Goal: Information Seeking & Learning: Learn about a topic

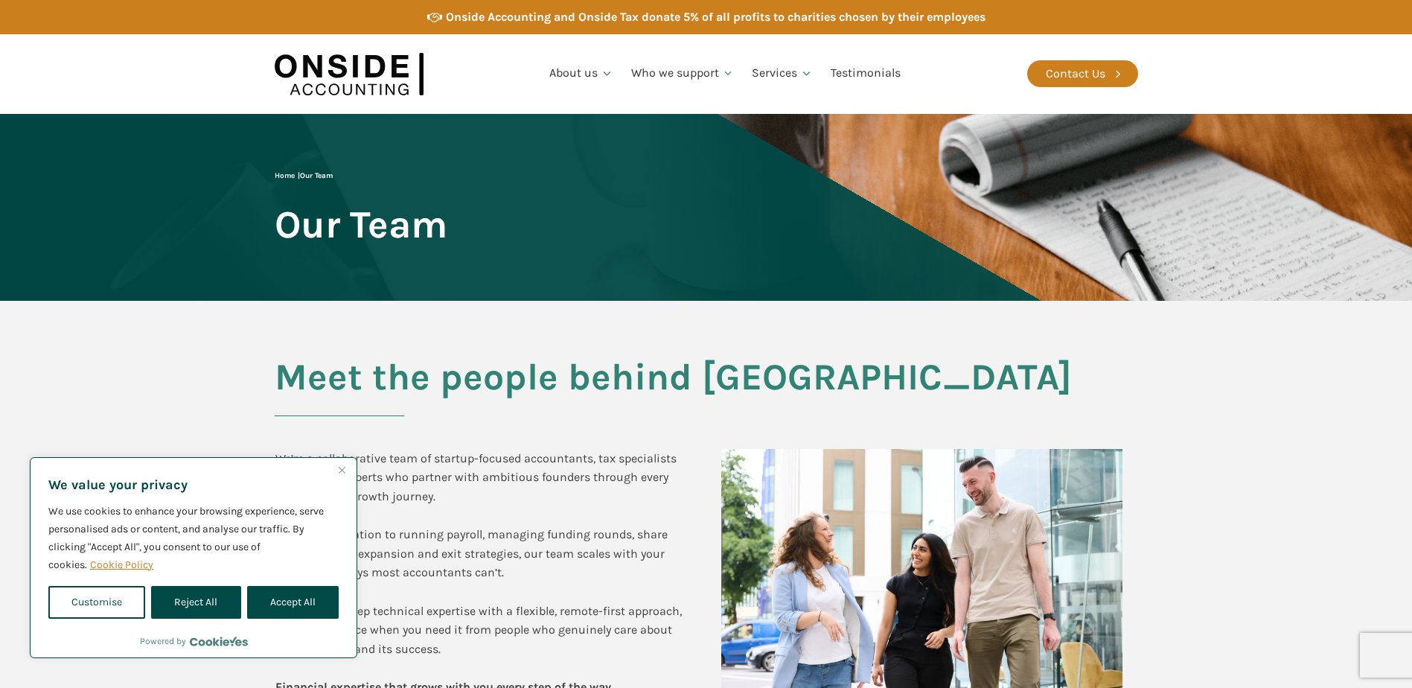
click at [275, 245] on div "Home | Our Team Our Team" at bounding box center [361, 207] width 173 height 75
drag, startPoint x: 140, startPoint y: 345, endPoint x: 150, endPoint y: 642, distance: 297.1
click at [140, 346] on section "Meet the people behind Onside We’re a collaborative team of startup-focused acc…" at bounding box center [706, 533] width 1412 height 464
click at [287, 592] on button "Accept All" at bounding box center [293, 602] width 92 height 33
checkbox input "true"
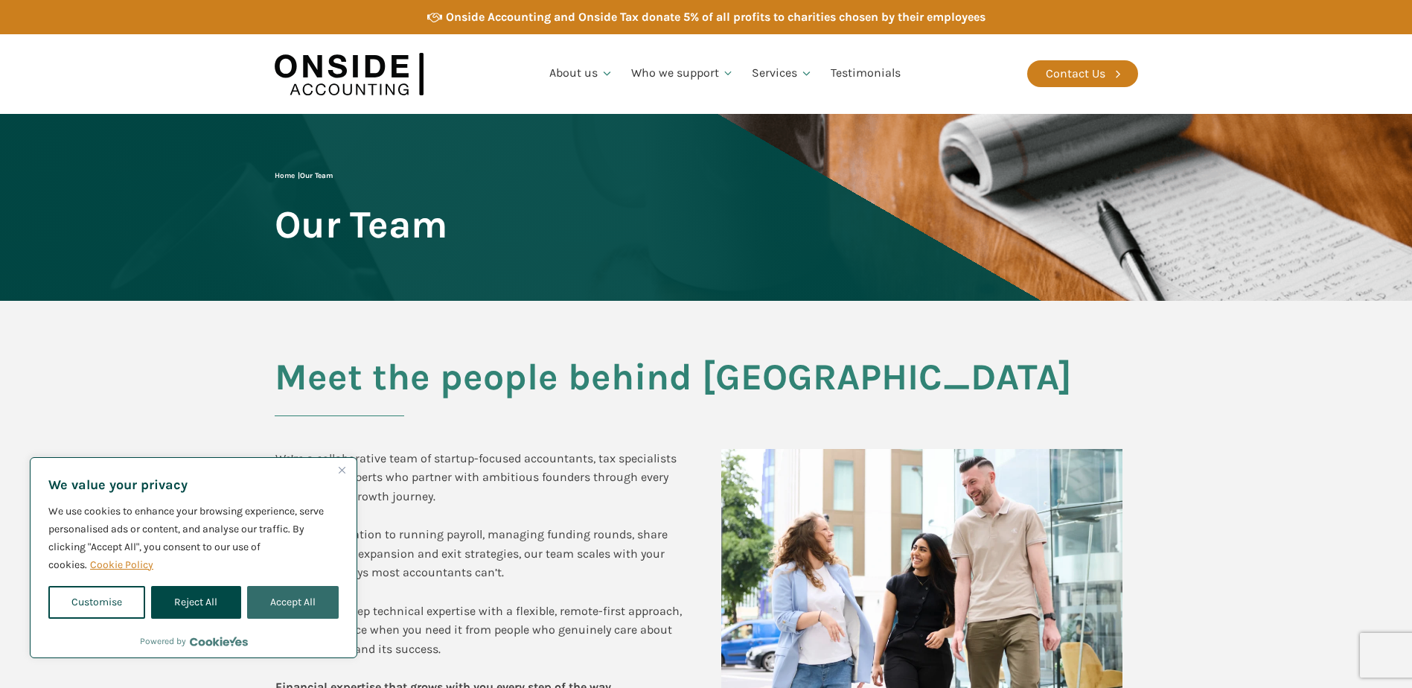
checkbox input "true"
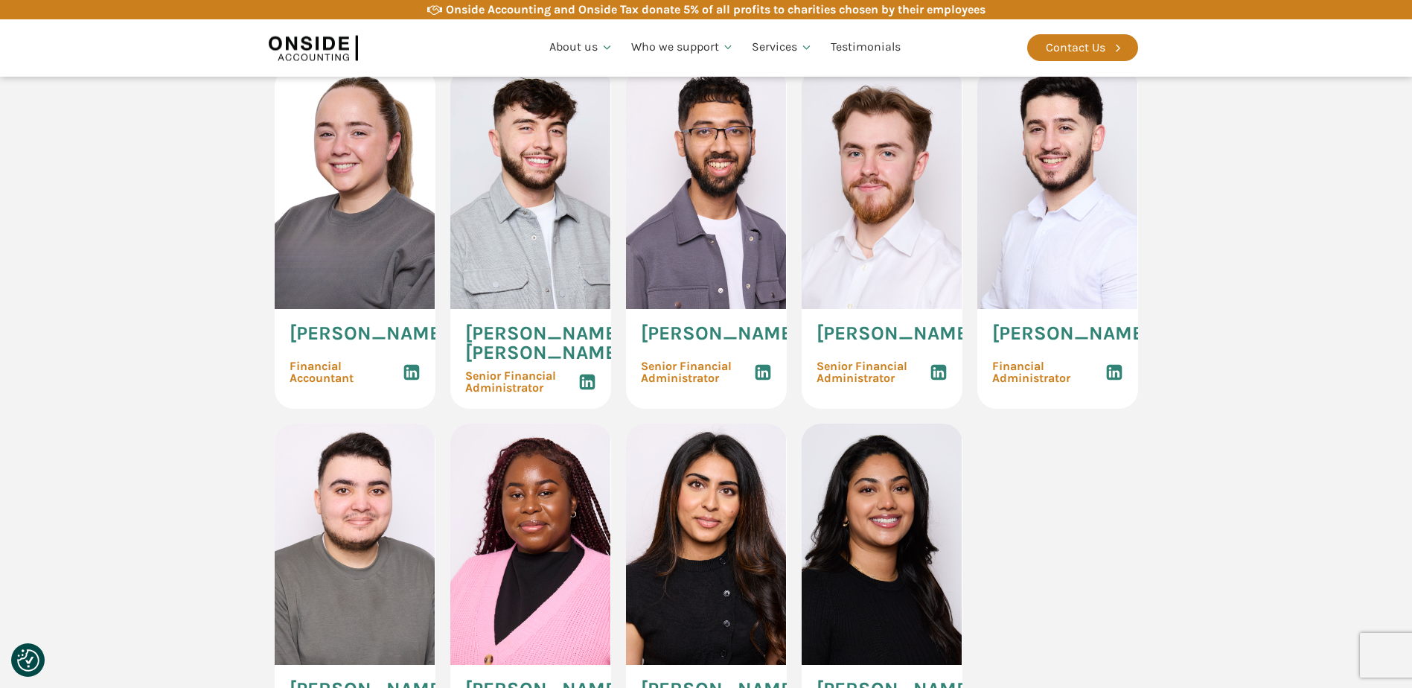
scroll to position [2382, 0]
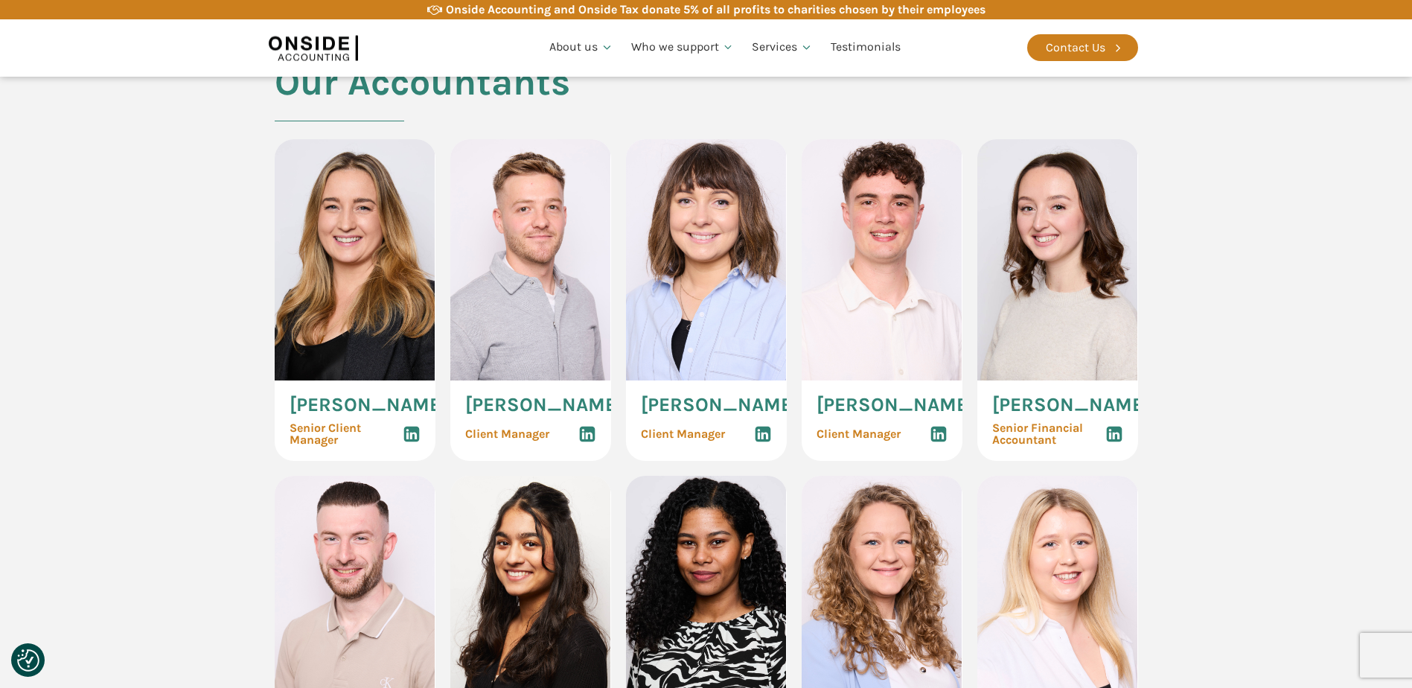
scroll to position [1116, 0]
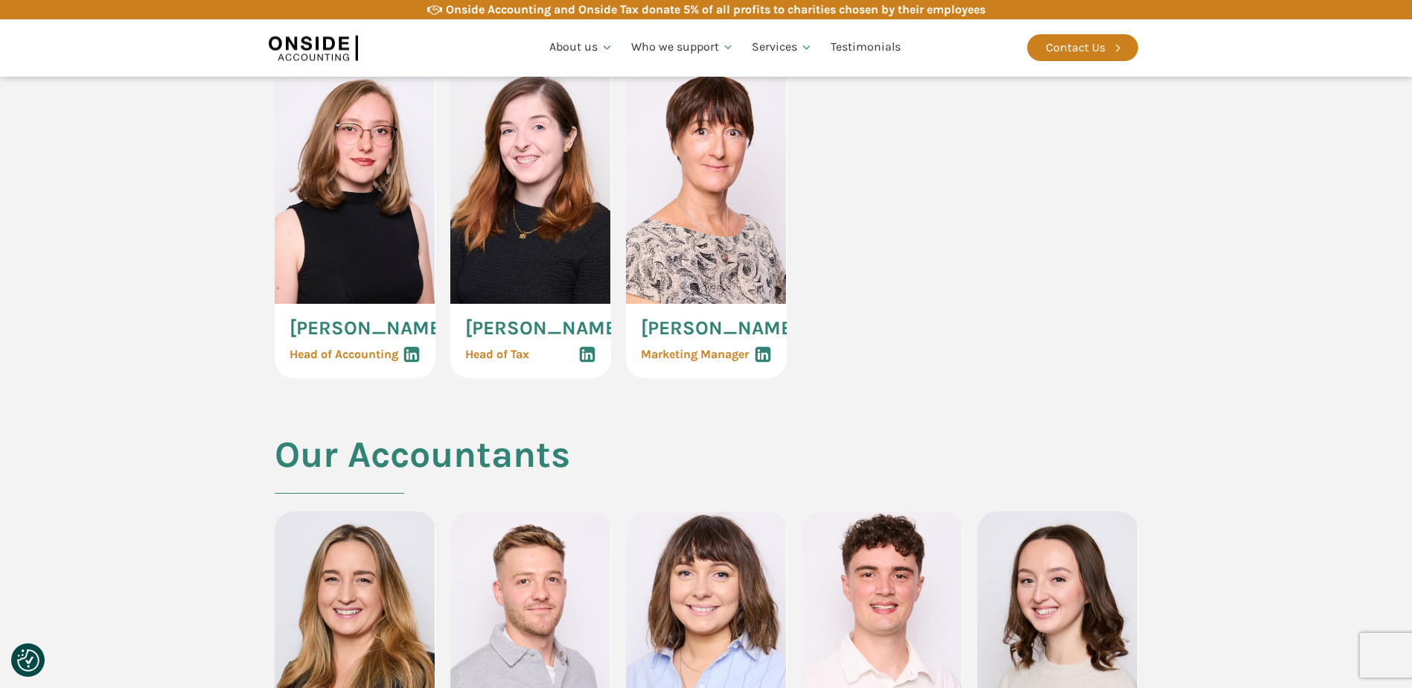
click at [1167, 380] on section "Our Management Team [PERSON_NAME] Founder & CEO [PERSON_NAME] Managing Director…" at bounding box center [706, 41] width 1412 height 785
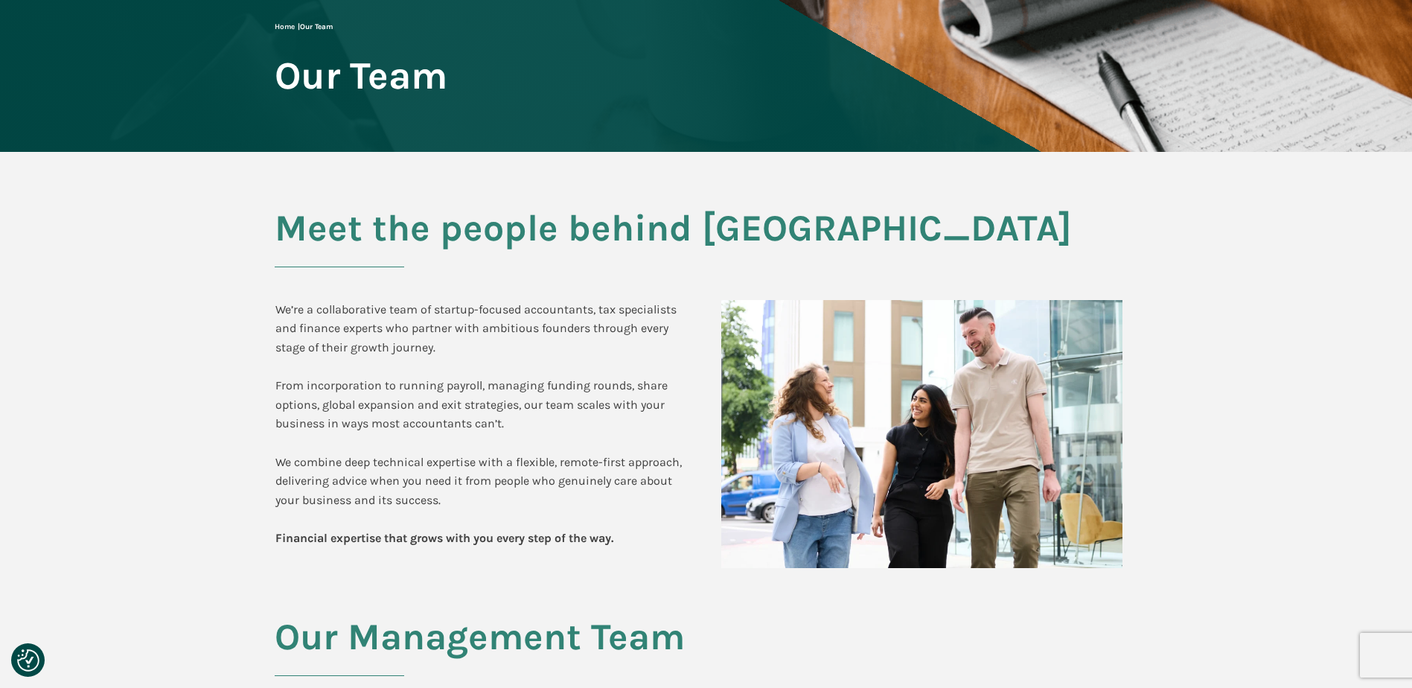
scroll to position [0, 0]
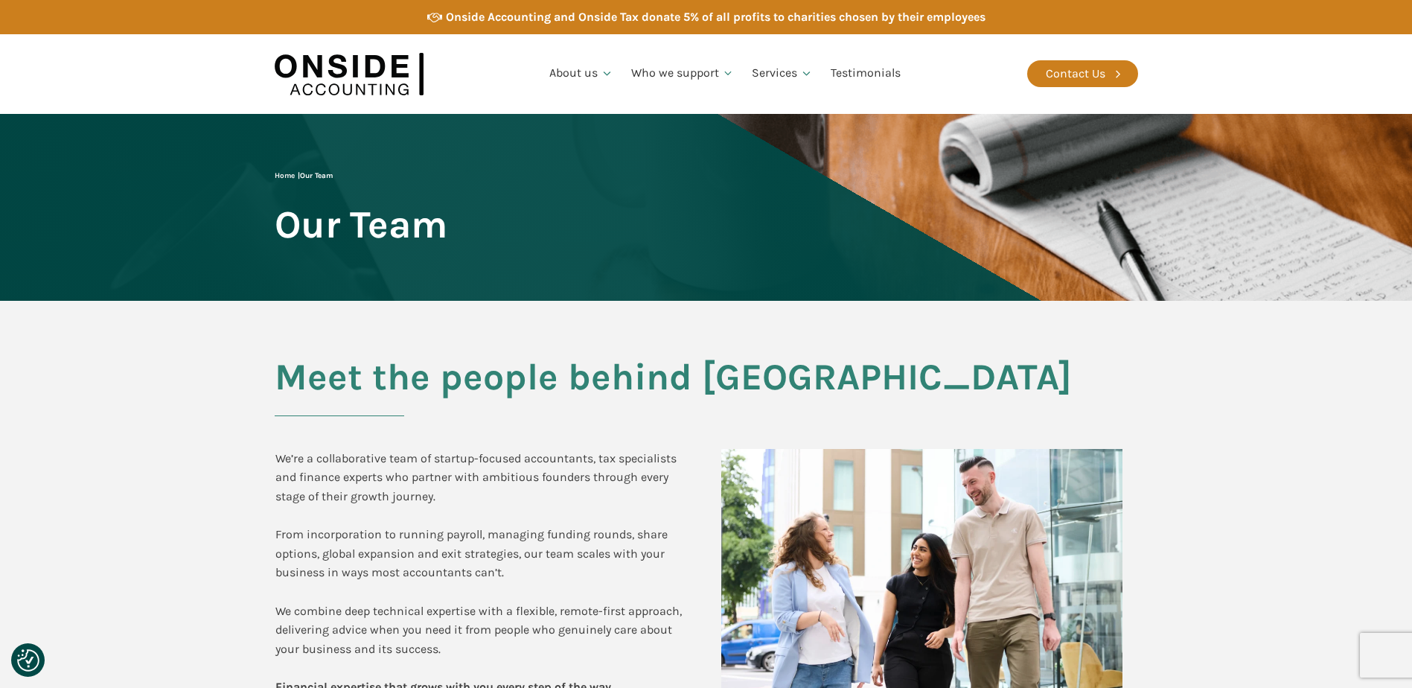
drag, startPoint x: 1251, startPoint y: 377, endPoint x: 1256, endPoint y: 384, distance: 8.7
click at [1256, 377] on section "Meet the people behind Onside We’re a collaborative team of startup-focused acc…" at bounding box center [706, 533] width 1412 height 464
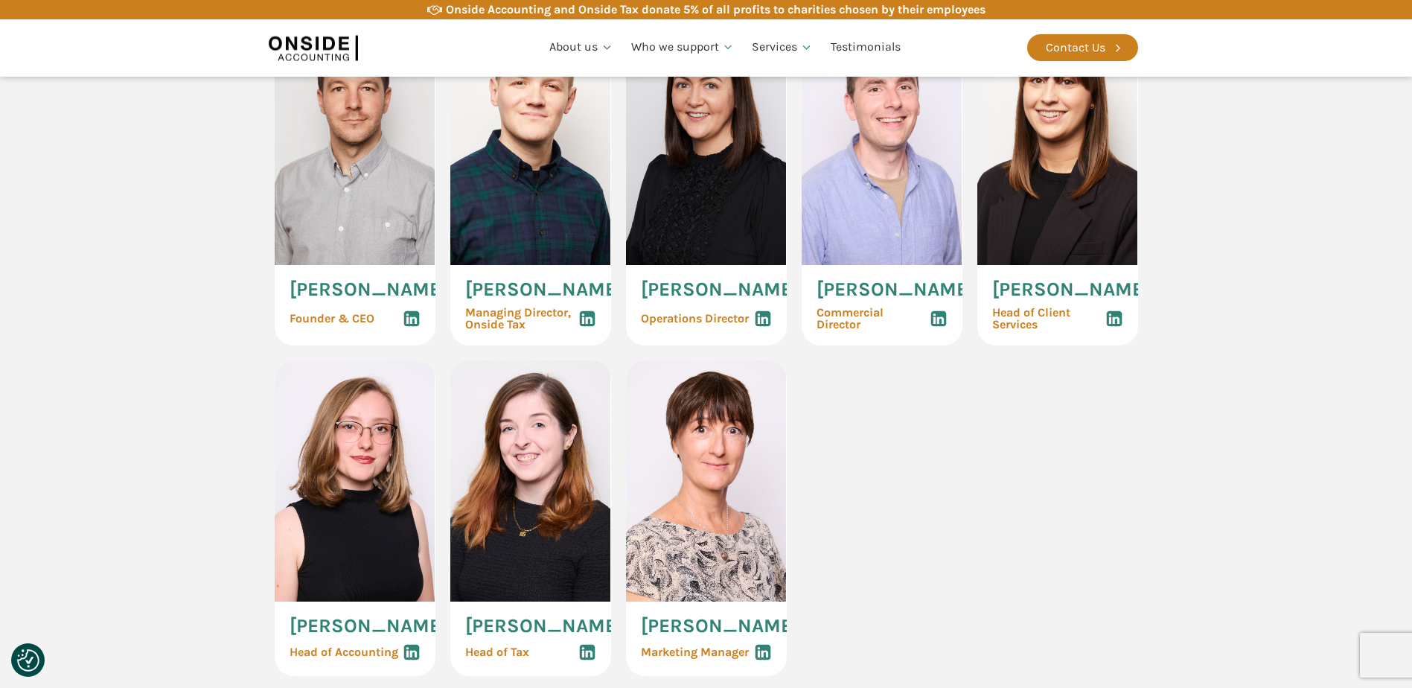
scroll to position [744, 0]
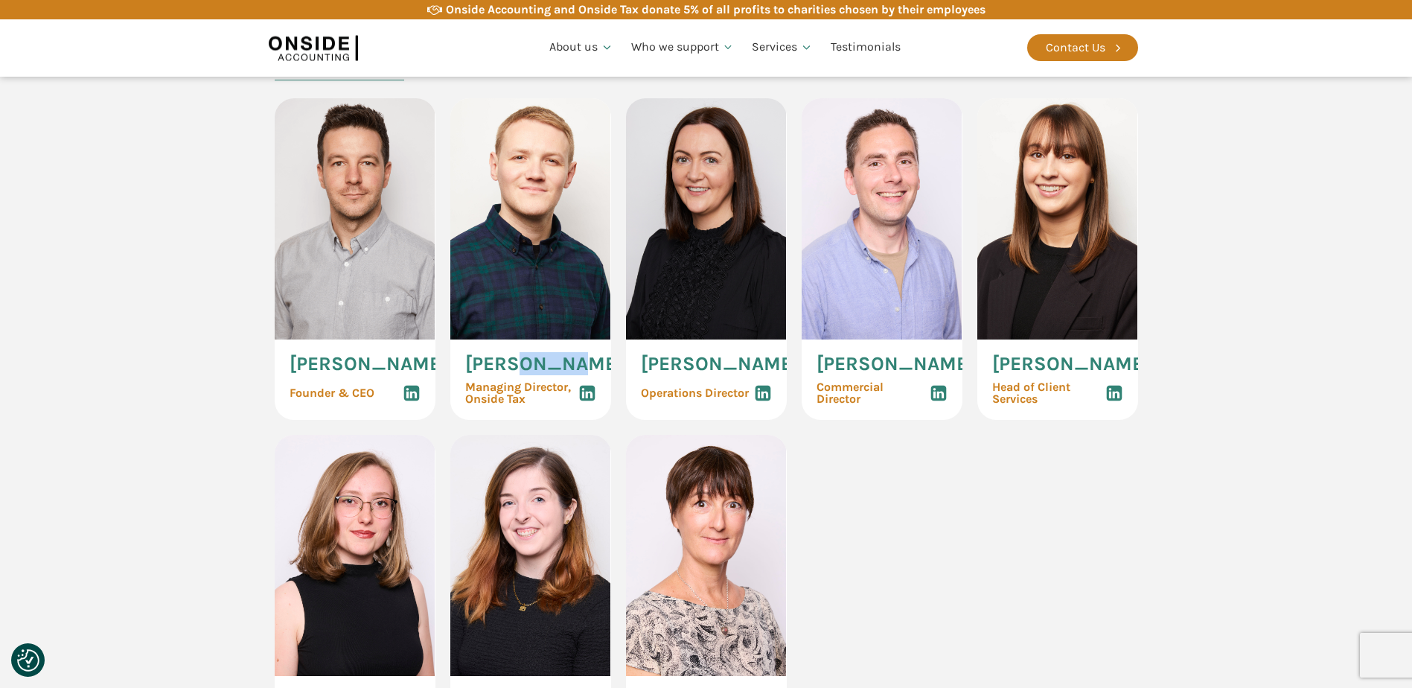
drag, startPoint x: 520, startPoint y: 365, endPoint x: 569, endPoint y: 365, distance: 48.4
click at [569, 365] on span "[PERSON_NAME]" at bounding box center [544, 363] width 158 height 19
drag, startPoint x: 569, startPoint y: 365, endPoint x: 872, endPoint y: 511, distance: 336.9
click at [872, 511] on div "[PERSON_NAME] Founder & CEO [PERSON_NAME] Managing Director, Onside Tax [PERSON…" at bounding box center [706, 424] width 863 height 652
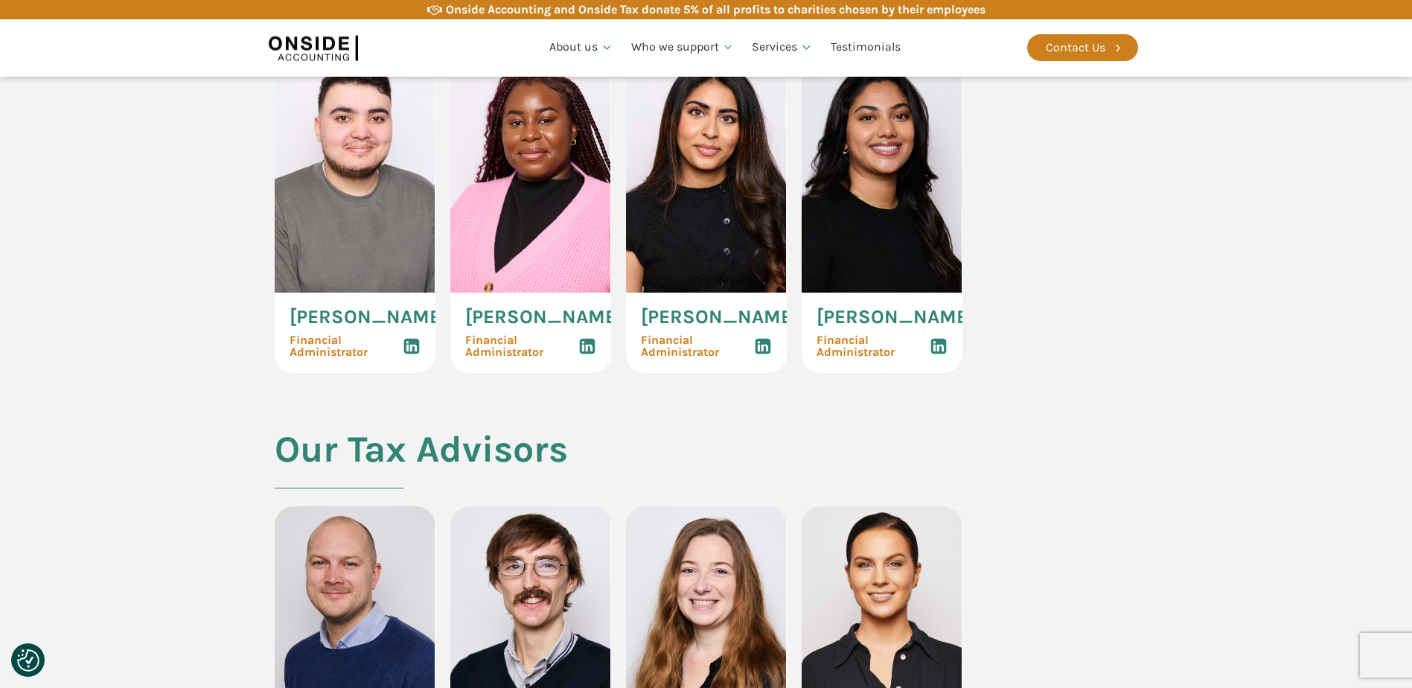
scroll to position [2679, 0]
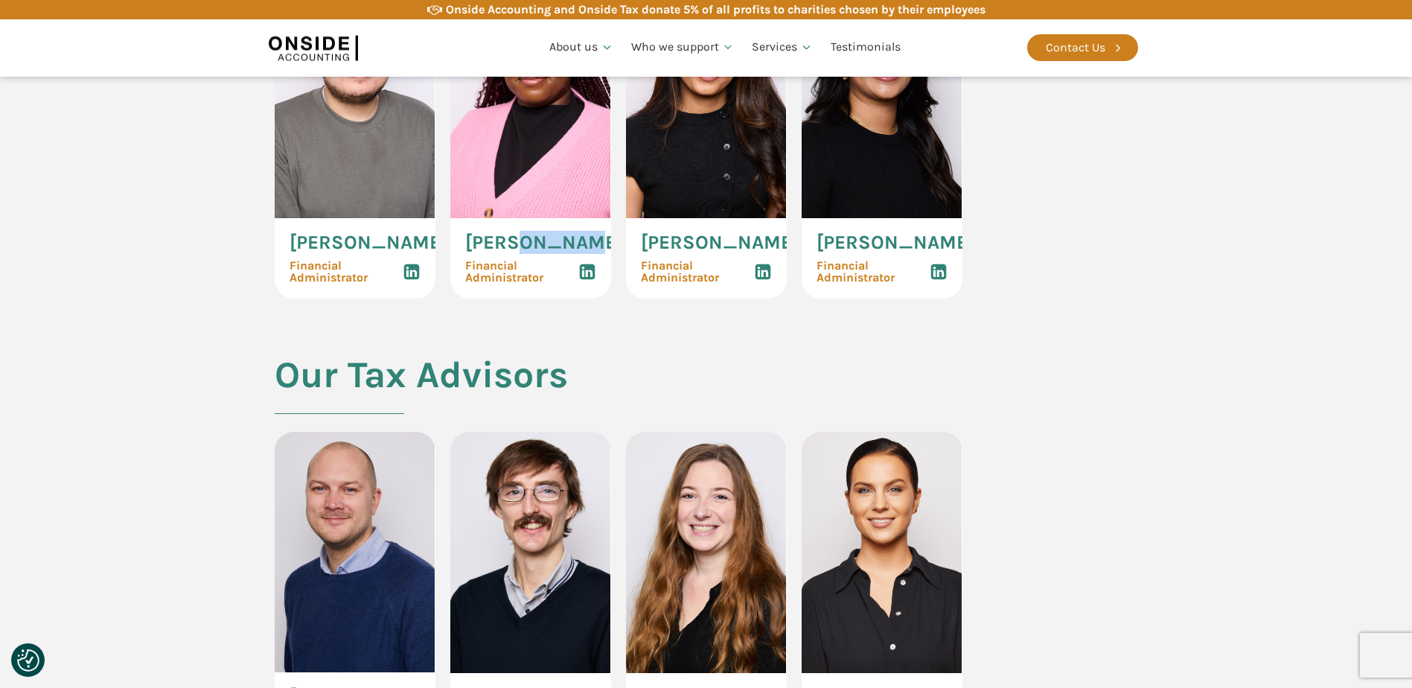
drag, startPoint x: 528, startPoint y: 330, endPoint x: 592, endPoint y: 334, distance: 64.9
click at [592, 298] on div "[PERSON_NAME] Financial Administrator" at bounding box center [530, 258] width 161 height 80
drag, startPoint x: 894, startPoint y: 351, endPoint x: 844, endPoint y: 347, distance: 50.0
click at [844, 252] on span "[PERSON_NAME]" at bounding box center [895, 242] width 158 height 19
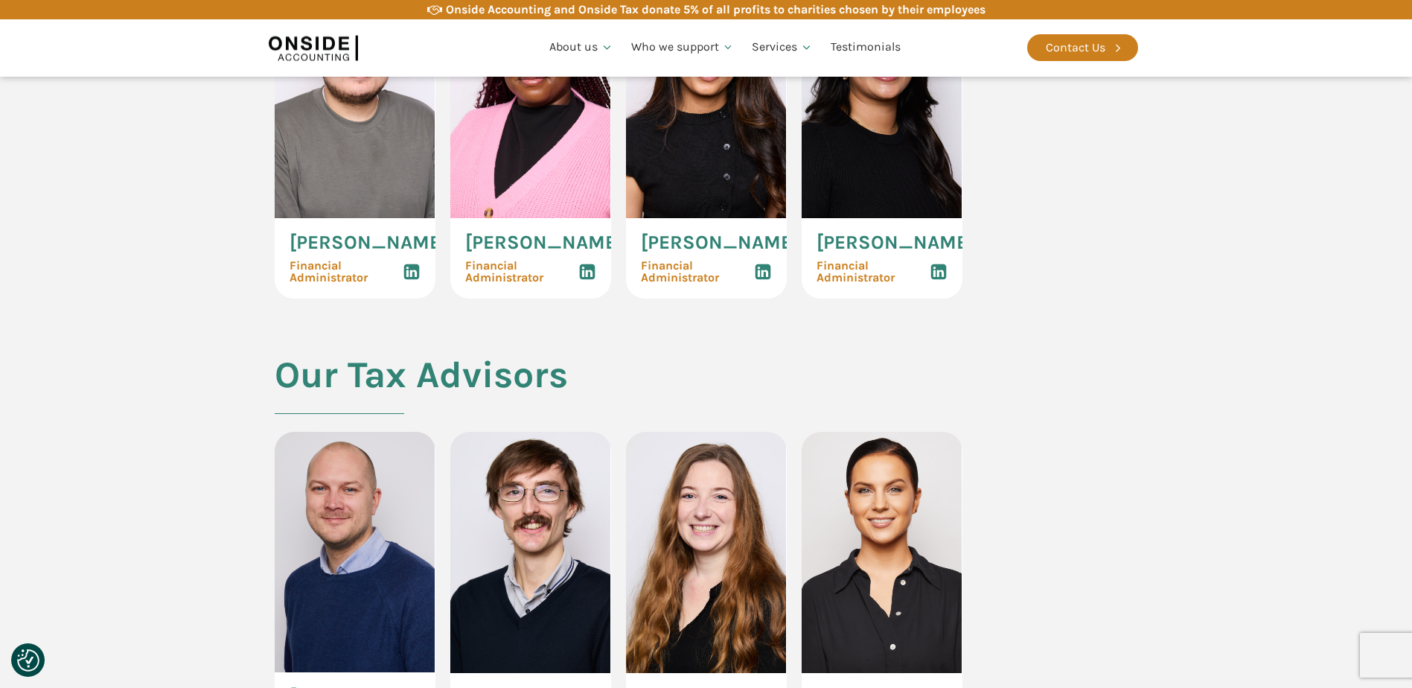
drag, startPoint x: 844, startPoint y: 347, endPoint x: 1139, endPoint y: 327, distance: 295.4
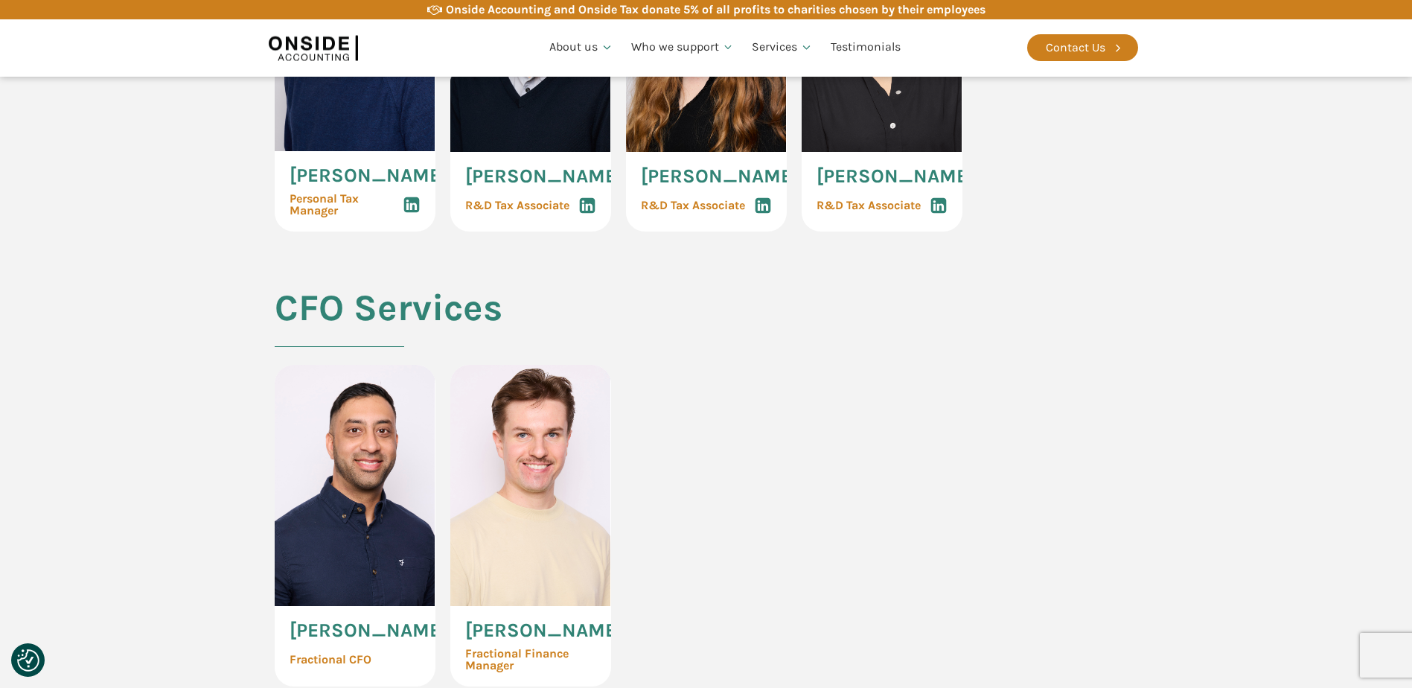
scroll to position [3126, 0]
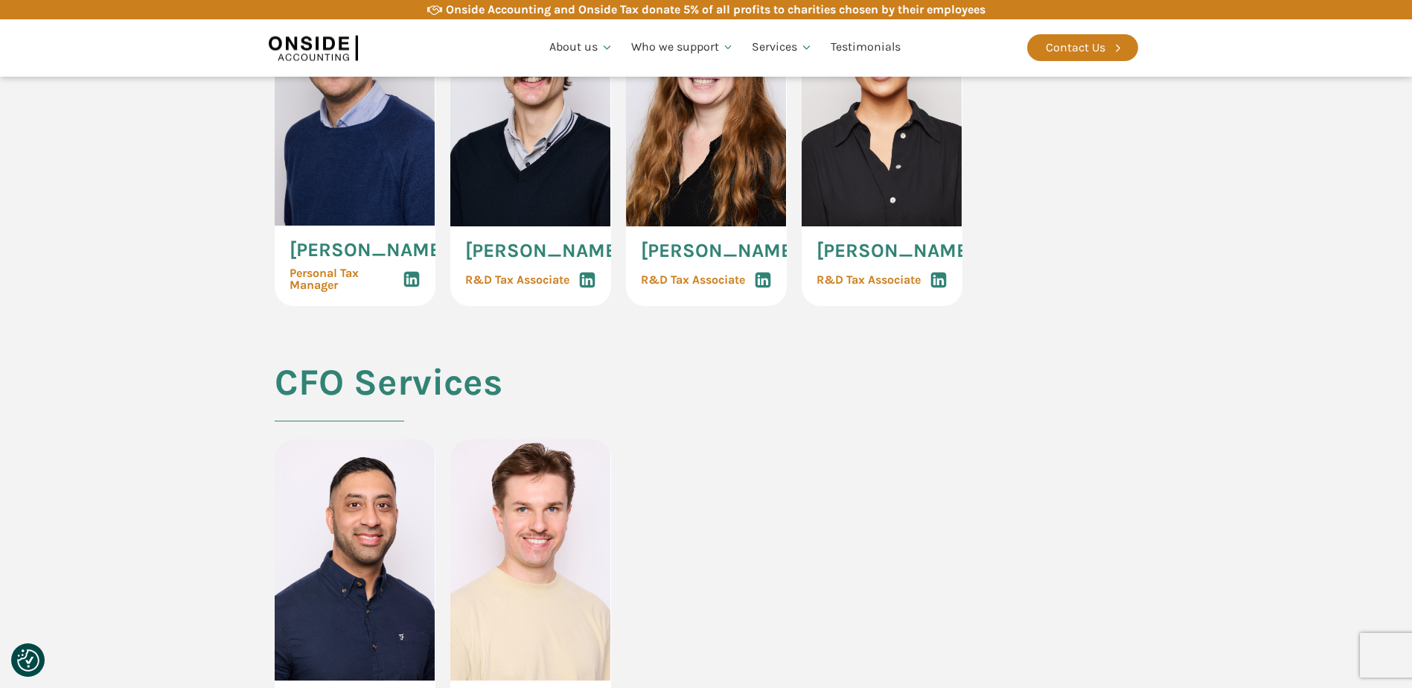
click at [1040, 307] on div "[PERSON_NAME] Personal Tax Manager [PERSON_NAME] R&D Tax Associate [PERSON_NAME…" at bounding box center [706, 146] width 863 height 322
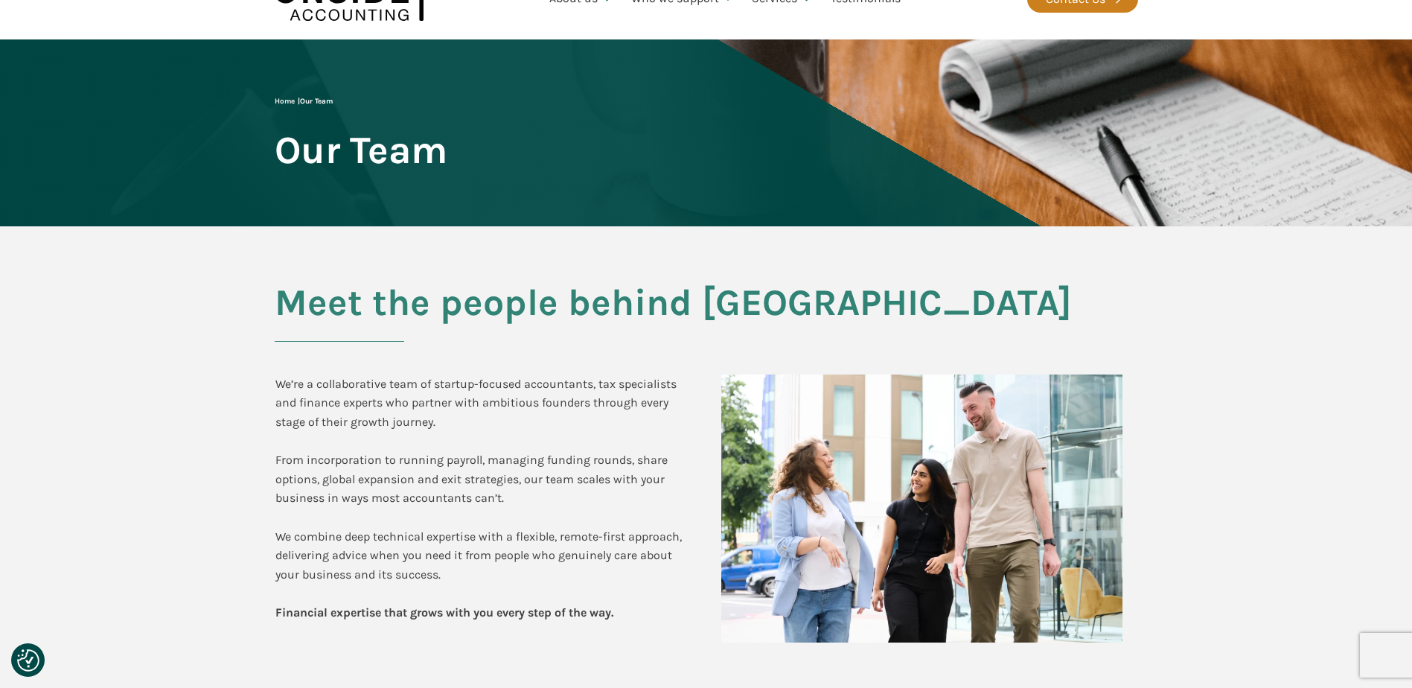
scroll to position [0, 0]
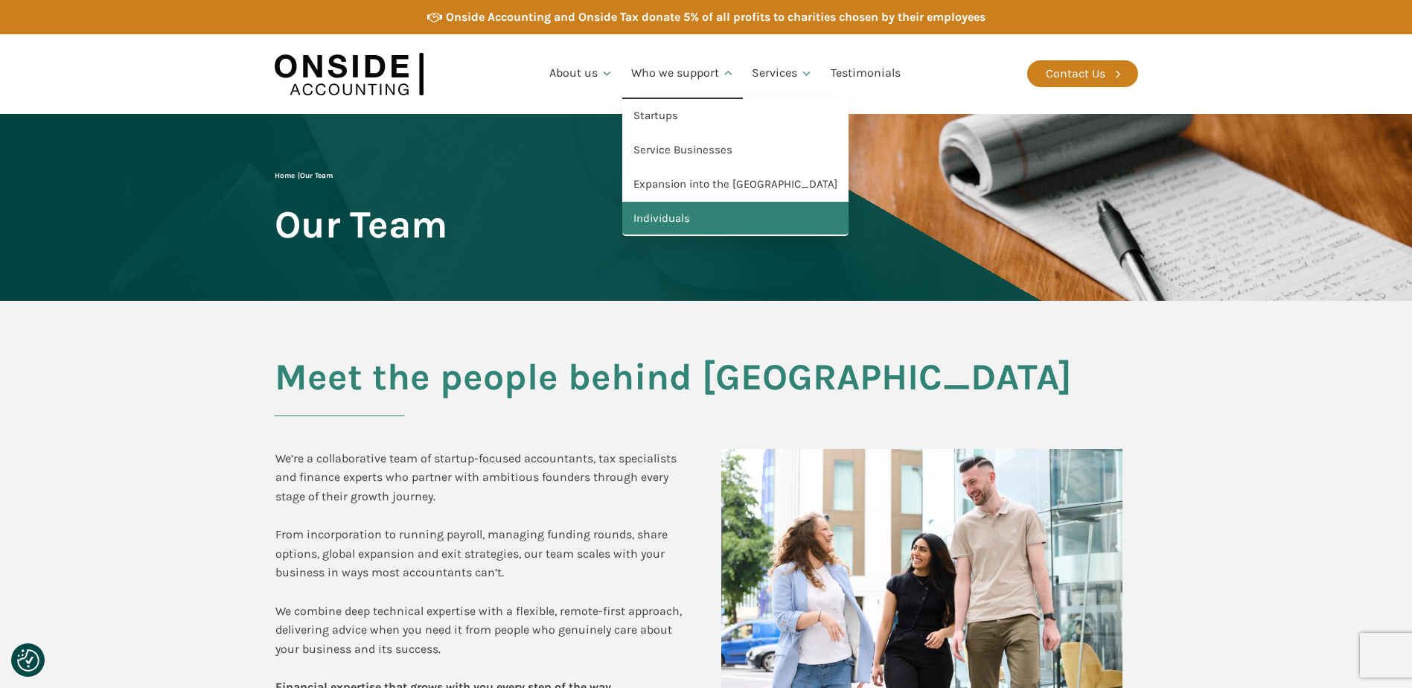
click at [685, 223] on link "Individuals" at bounding box center [735, 219] width 226 height 34
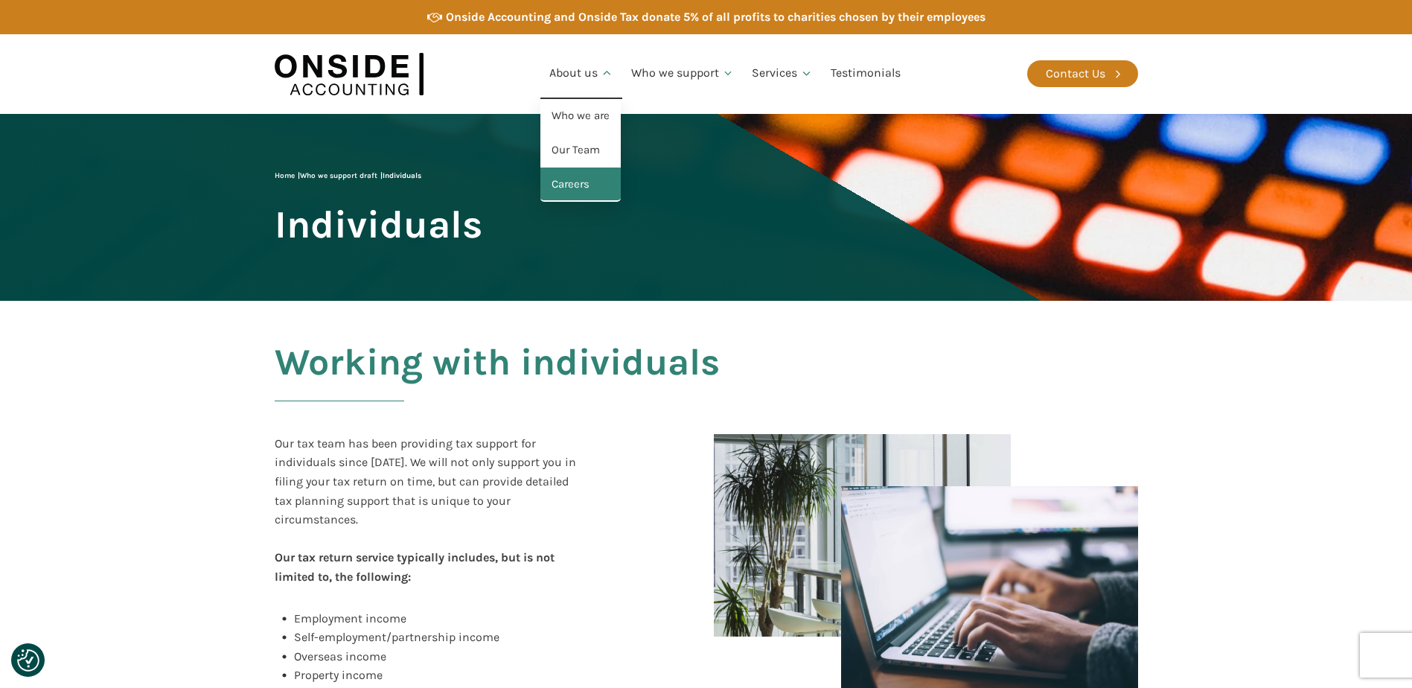
click at [572, 190] on link "Careers" at bounding box center [580, 184] width 80 height 34
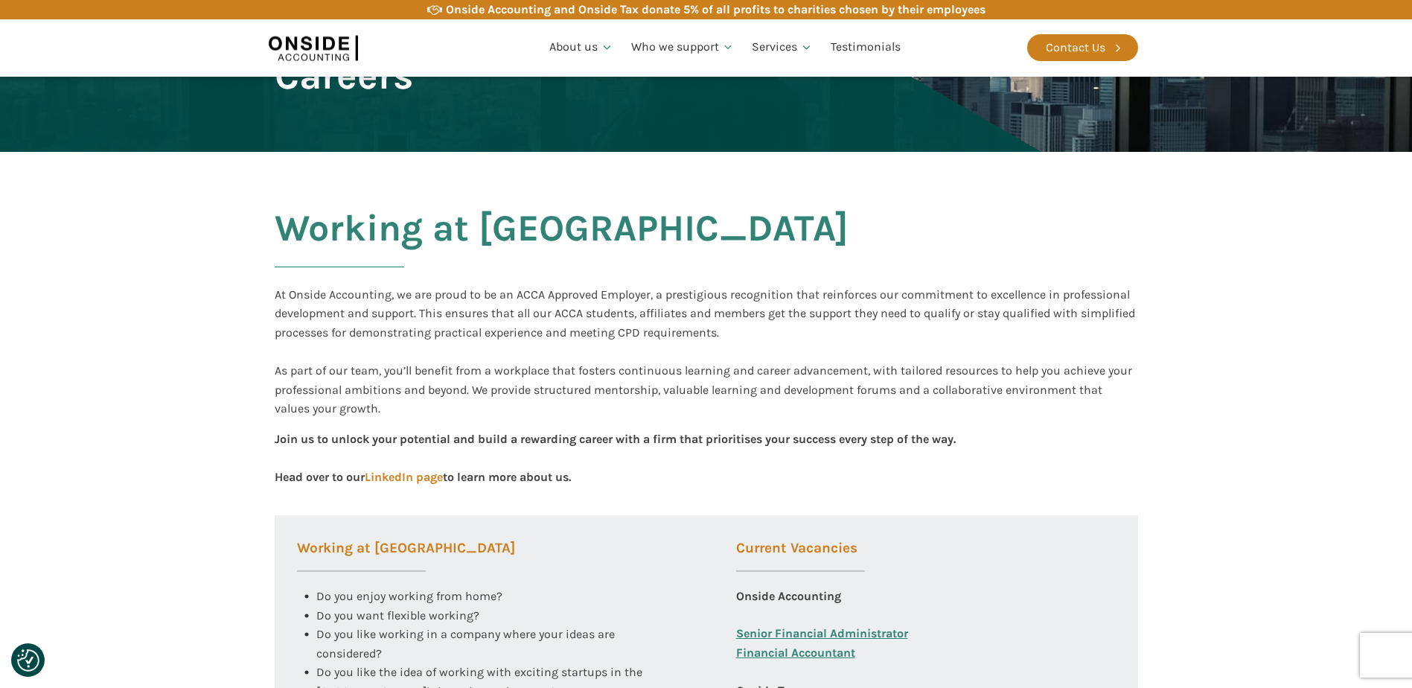
scroll to position [298, 0]
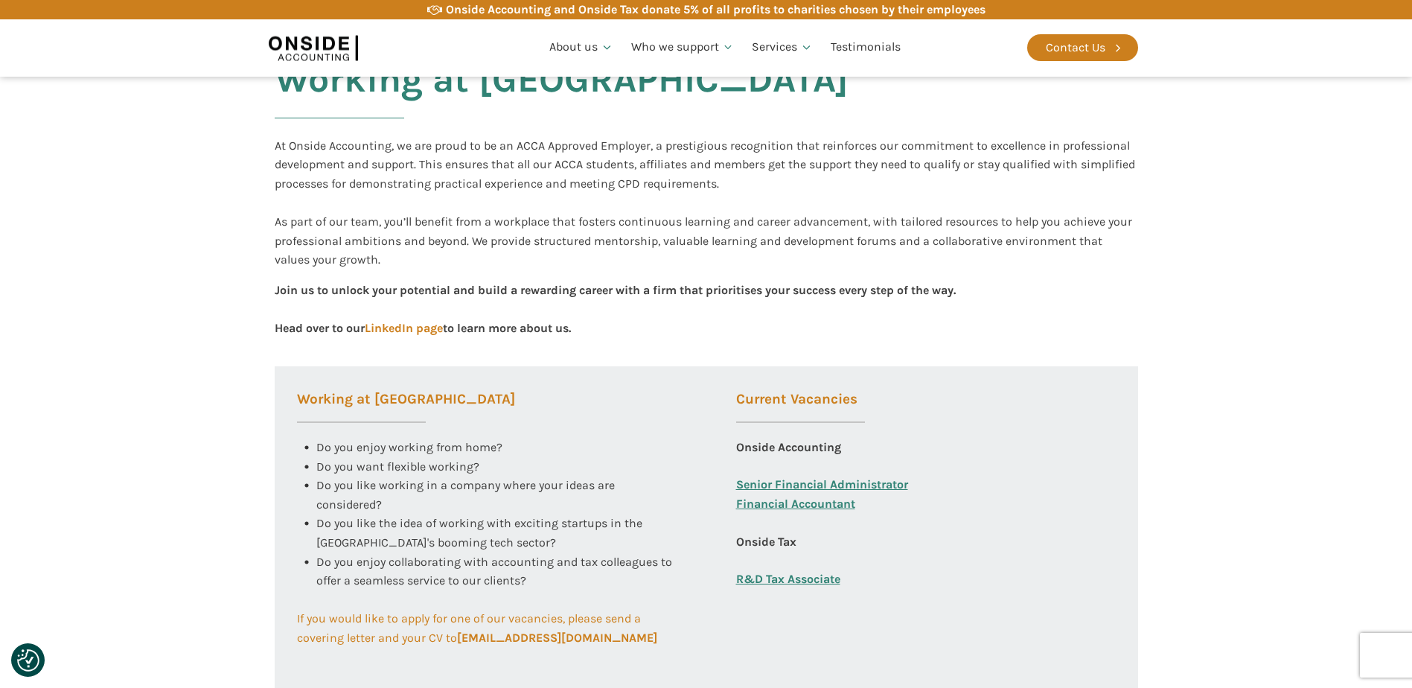
click at [770, 490] on link "Senior Financial Administrator" at bounding box center [822, 484] width 172 height 19
